Goal: Task Accomplishment & Management: Use online tool/utility

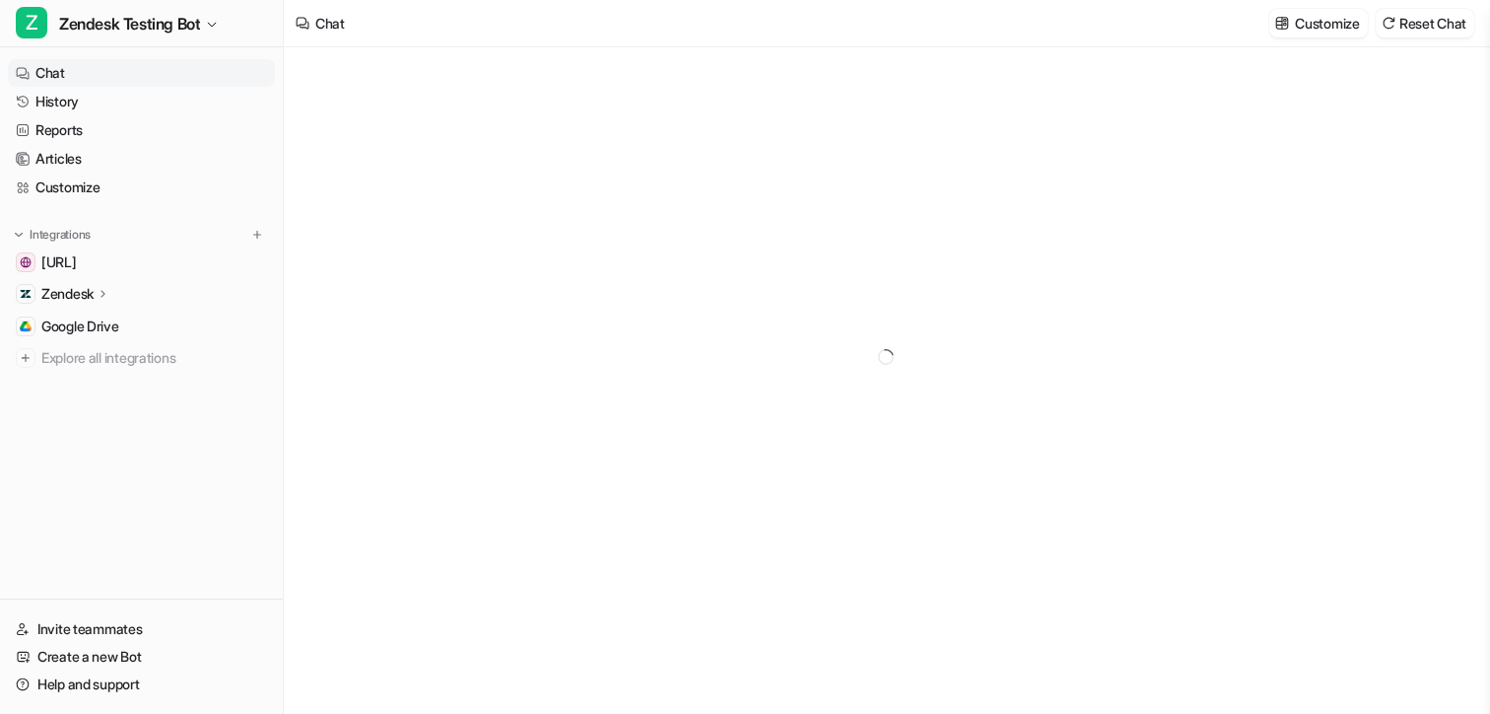
type textarea "**********"
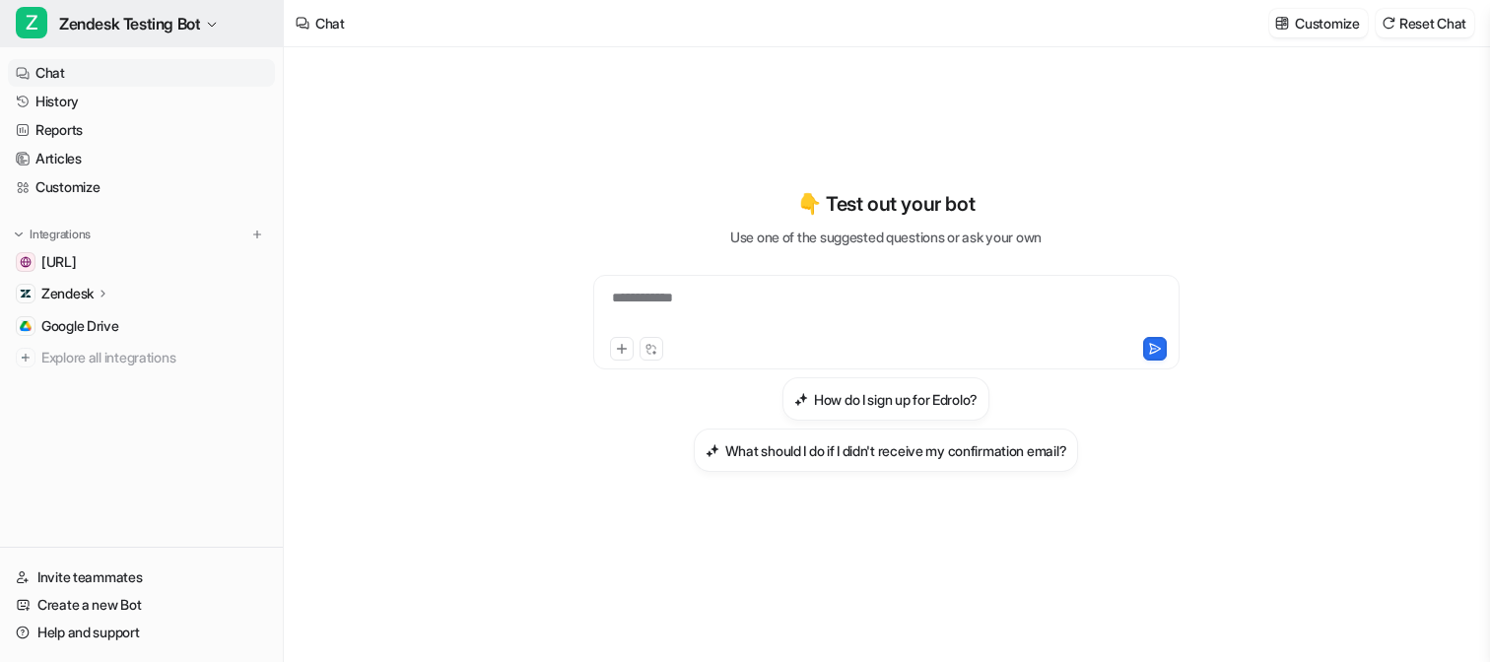
click at [140, 27] on span "Zendesk Testing Bot" at bounding box center [129, 24] width 141 height 28
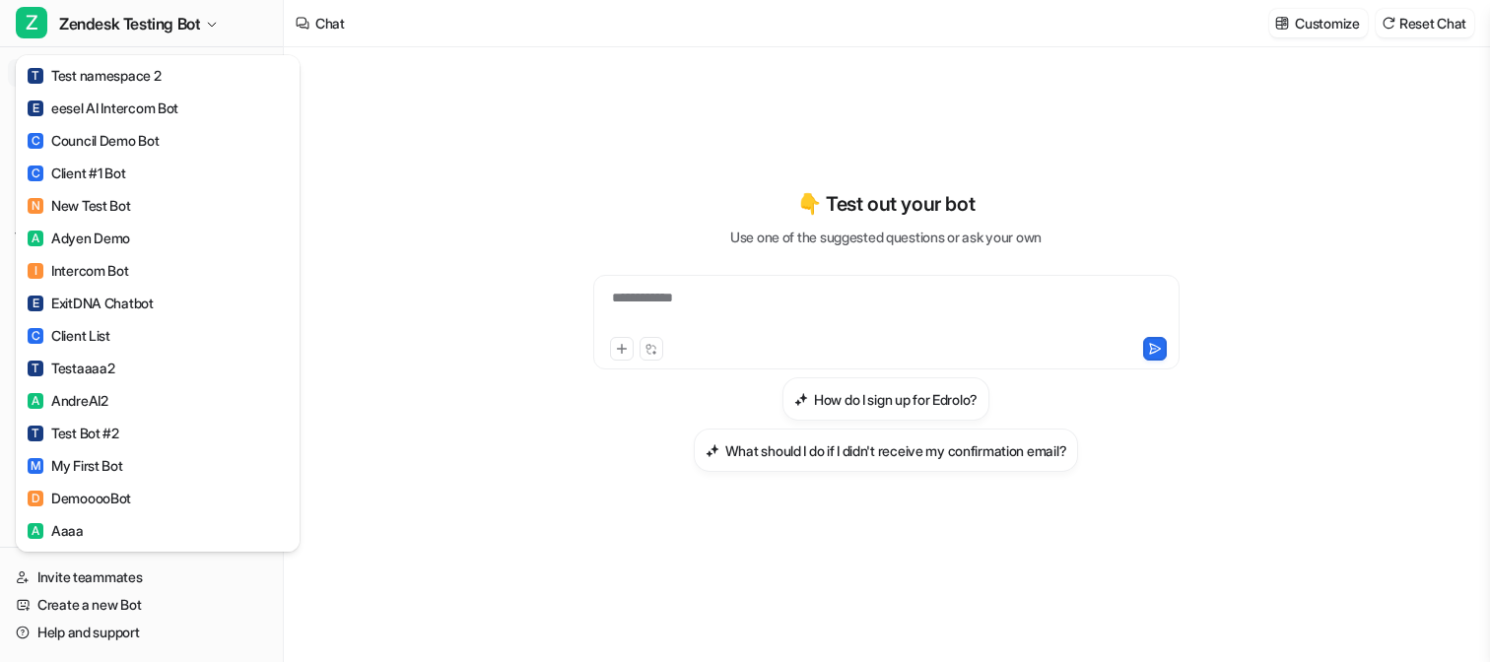
click at [426, 258] on div "Z Zendesk Testing Bot T Test namespace 2 E eesel AI Intercom Bot C Council Demo…" at bounding box center [745, 331] width 1490 height 662
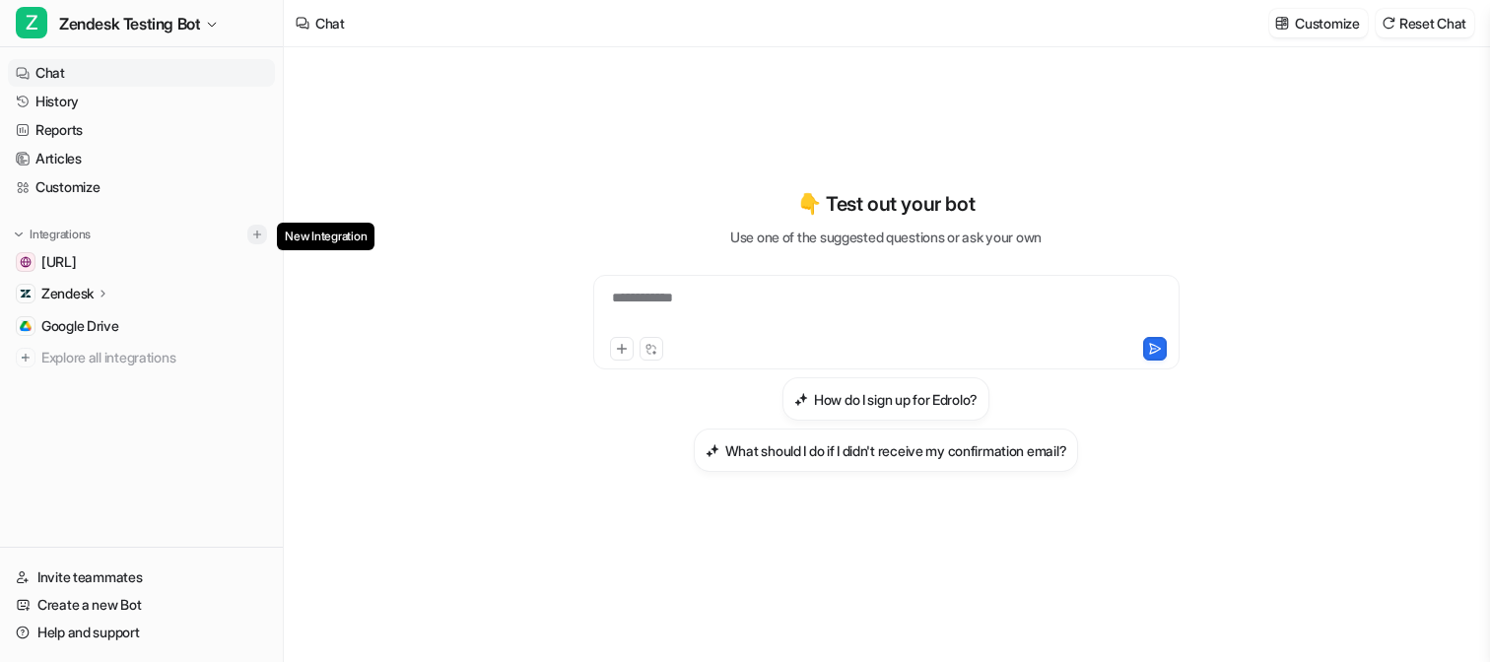
click at [256, 237] on img at bounding box center [257, 235] width 14 height 14
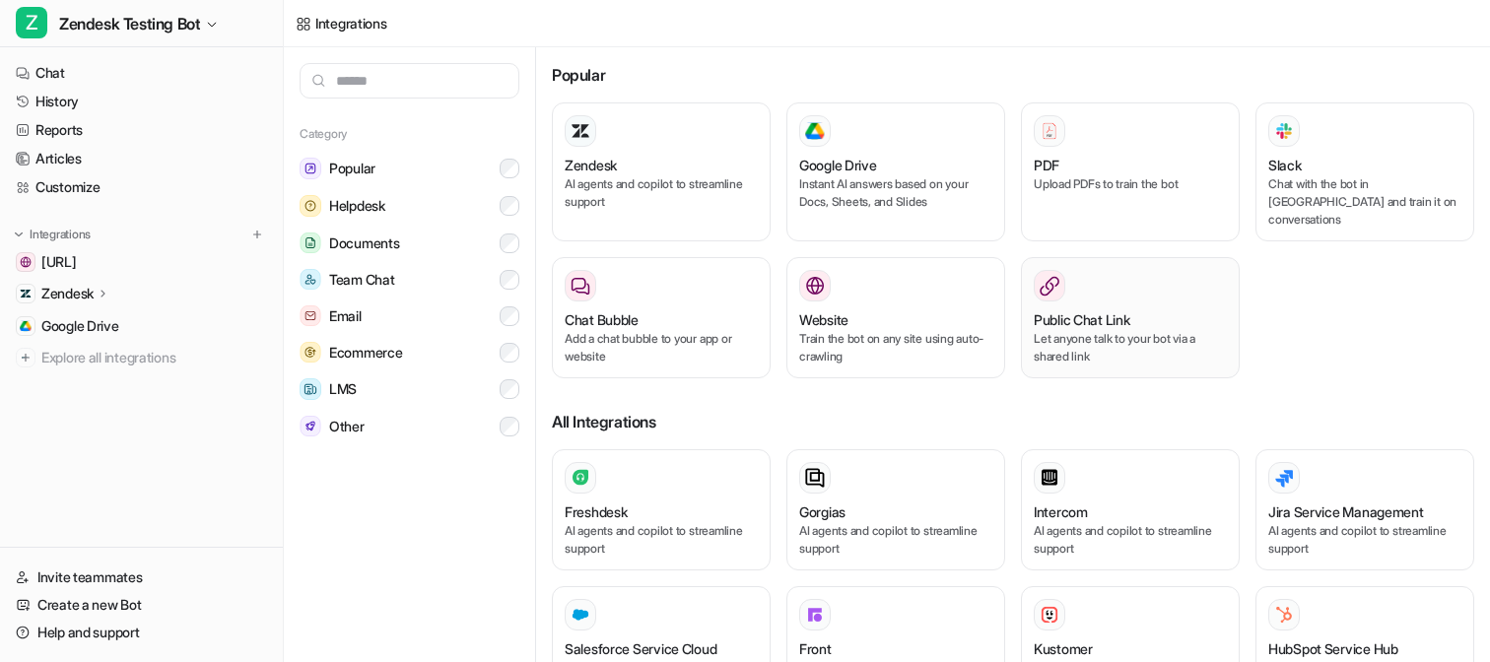
click at [1062, 340] on p "Let anyone talk to your bot via a shared link" at bounding box center [1130, 347] width 193 height 35
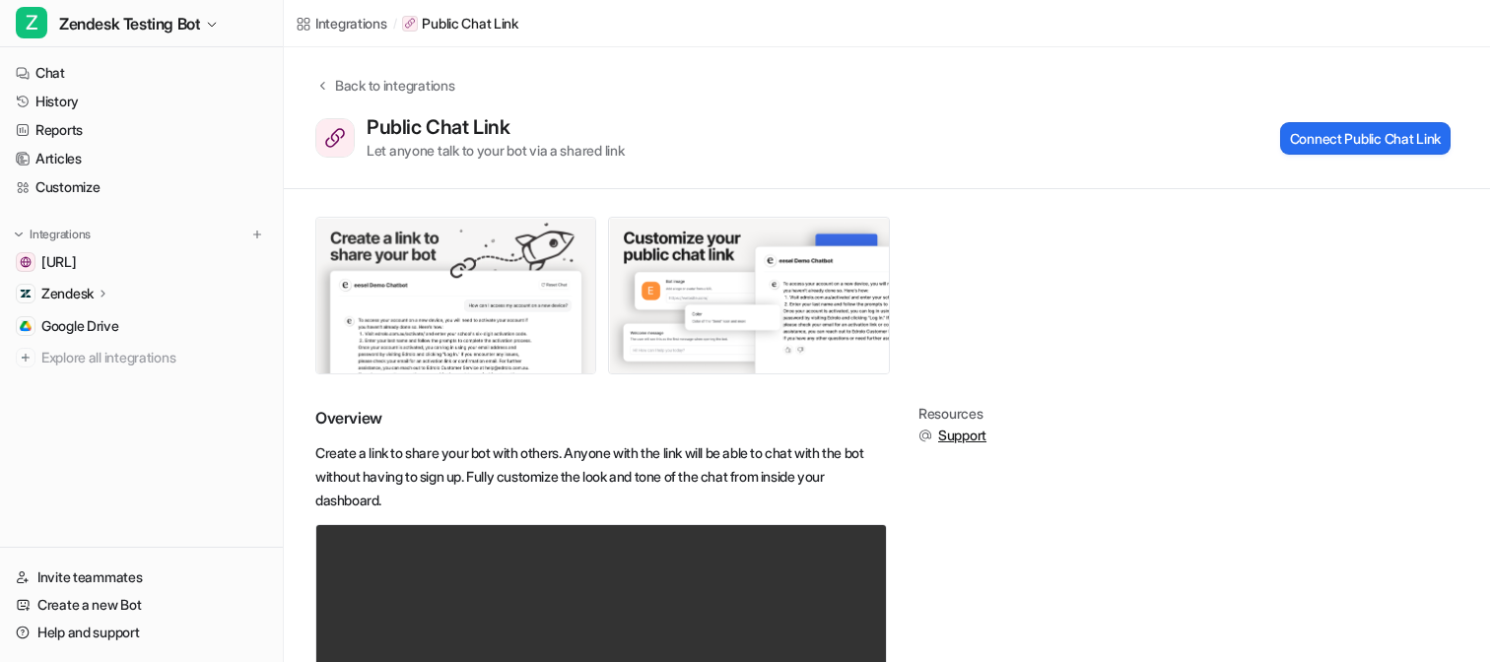
click at [480, 355] on img at bounding box center [455, 296] width 279 height 156
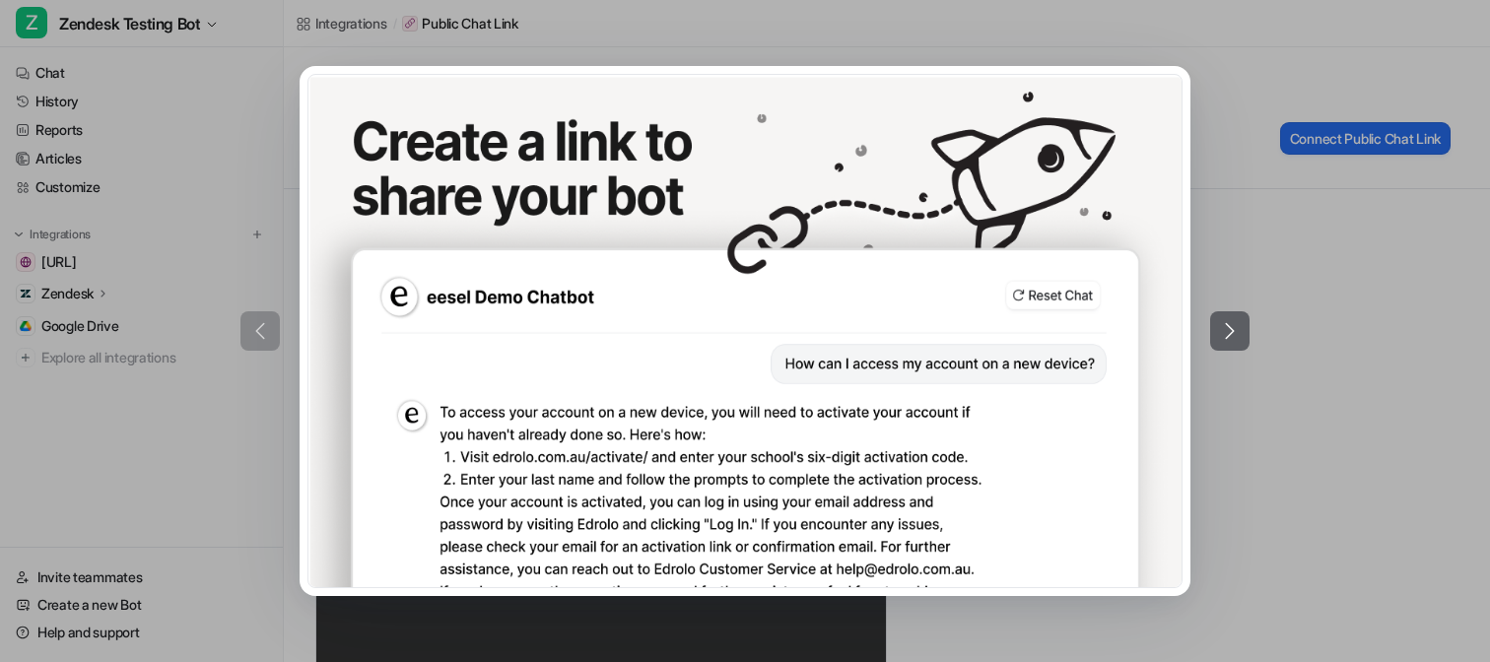
click at [1303, 79] on div at bounding box center [745, 331] width 1490 height 662
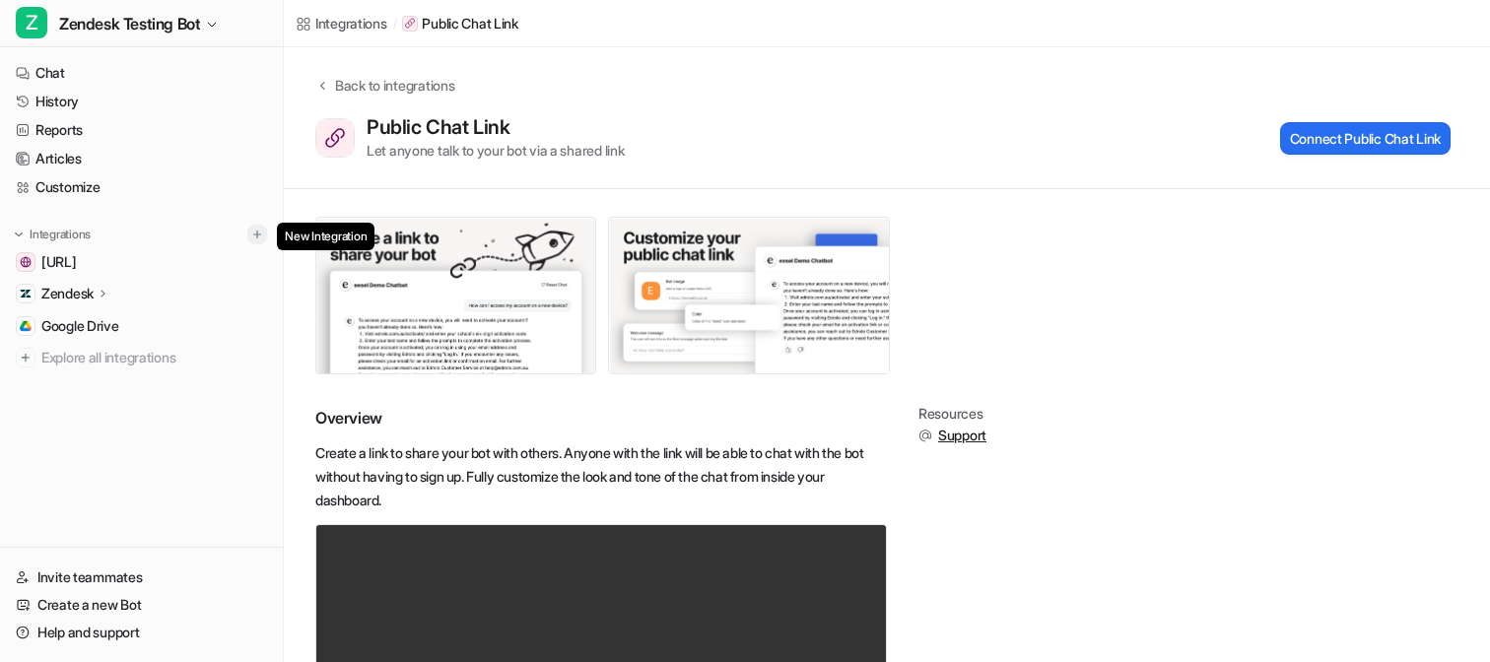
click at [256, 234] on img at bounding box center [257, 235] width 14 height 14
